Goal: Information Seeking & Learning: Learn about a topic

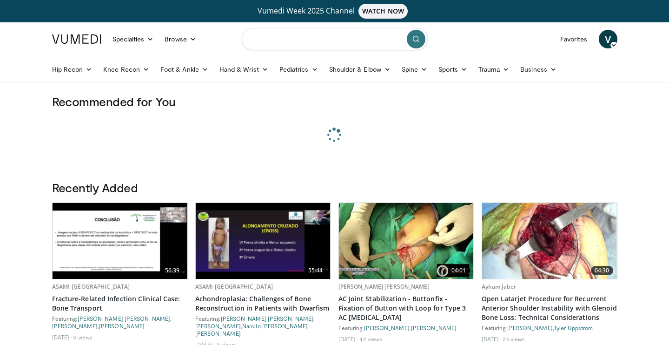
click at [264, 40] on input "Search topics, interventions" at bounding box center [335, 39] width 186 height 22
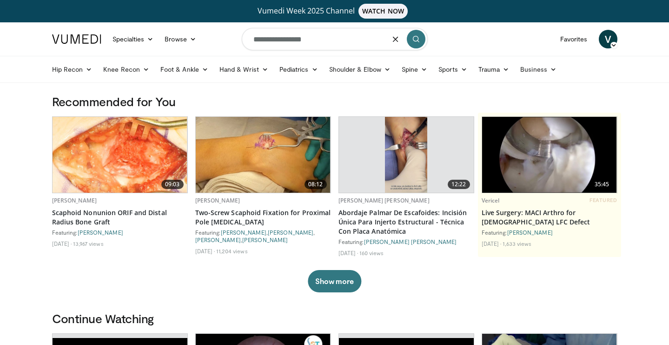
type input "**********"
click at [424, 41] on button "submit" at bounding box center [416, 39] width 19 height 19
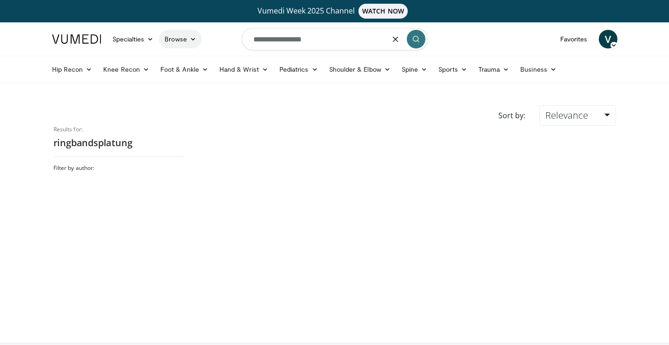
drag, startPoint x: 319, startPoint y: 38, endPoint x: 197, endPoint y: 31, distance: 121.6
click at [197, 31] on nav "Specialties Adult & Family Medicine Allergy, [MEDICAL_DATA], Immunology Anesthe…" at bounding box center [335, 38] width 577 height 33
type input "*"
click at [75, 82] on ul "Hip Recon Hip [MEDICAL_DATA] Revision Hip [MEDICAL_DATA] Hip Preservation Knee …" at bounding box center [335, 69] width 577 height 26
click at [66, 99] on body "Vumedi Week 2025 Channel WATCH NOW Specialties Adult & Family Medicine Allergy,…" at bounding box center [334, 208] width 669 height 416
